Goal: Navigation & Orientation: Find specific page/section

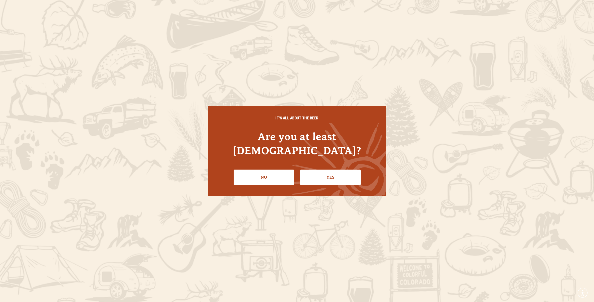
click at [327, 172] on link "Yes" at bounding box center [330, 176] width 60 height 15
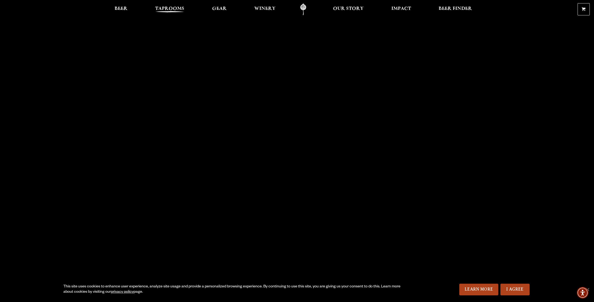
click at [175, 8] on span "Taprooms" at bounding box center [169, 9] width 29 height 4
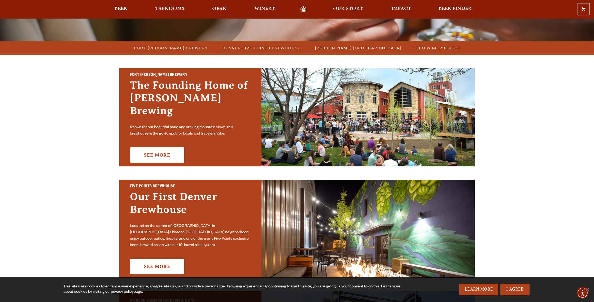
scroll to position [132, 0]
click at [163, 149] on link "See More" at bounding box center [157, 154] width 54 height 15
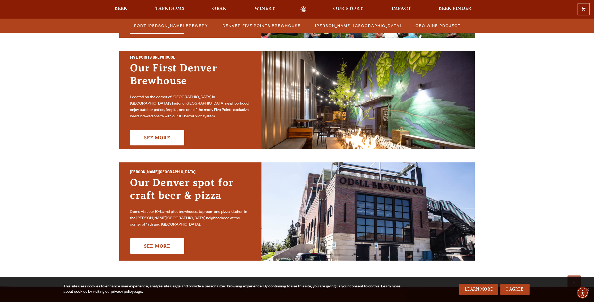
scroll to position [300, 0]
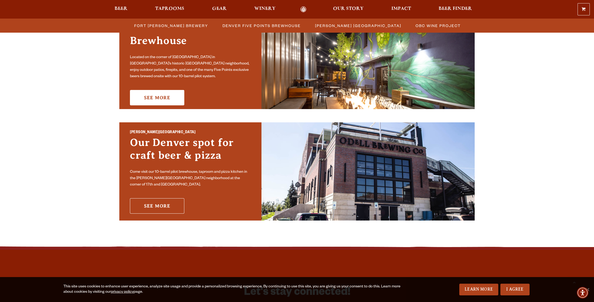
click at [165, 202] on link "See More" at bounding box center [157, 205] width 54 height 15
